Goal: Find specific page/section: Find specific page/section

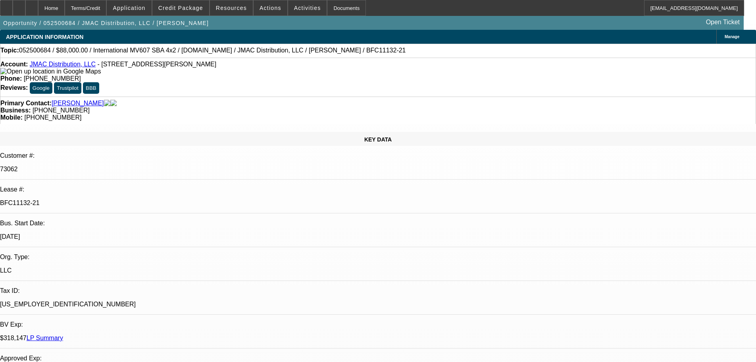
select select "0"
select select "2"
select select "0"
select select "6"
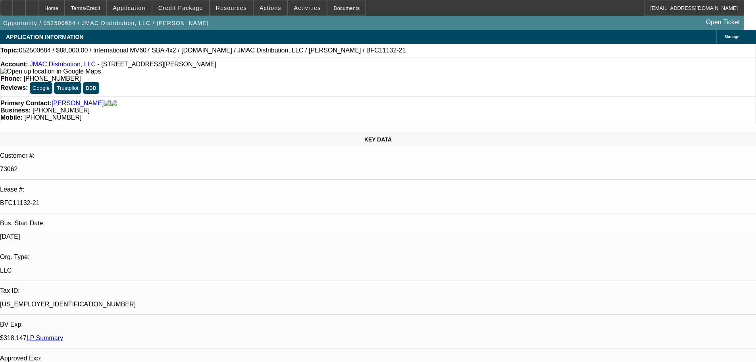
select select "0"
select select "2"
select select "0"
select select "6"
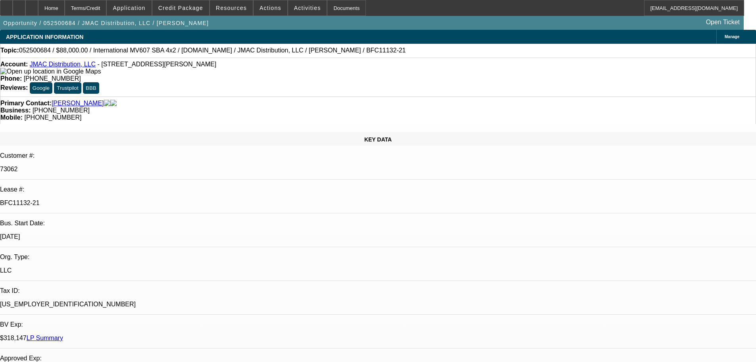
select select "0"
select select "2"
select select "0"
select select "6"
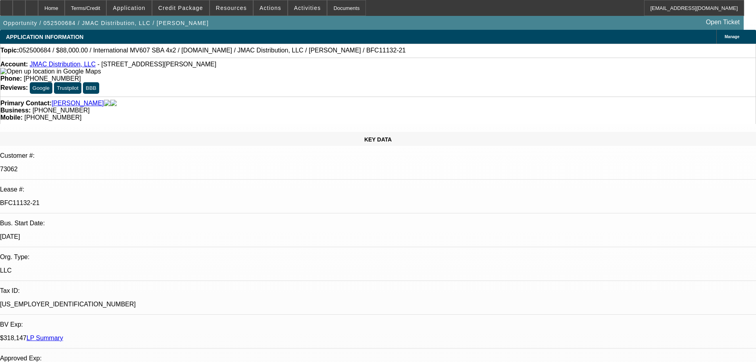
scroll to position [79, 0]
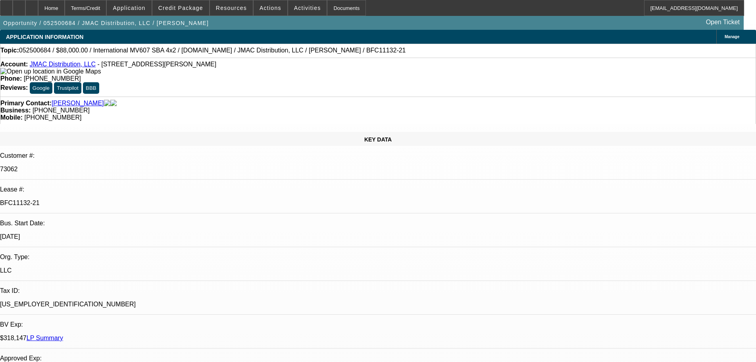
click at [182, 13] on span at bounding box center [180, 7] width 57 height 19
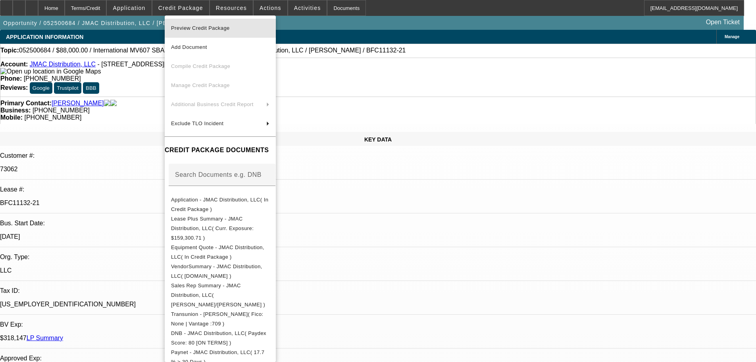
click at [192, 29] on span "Preview Credit Package" at bounding box center [200, 28] width 59 height 6
